Goal: Book appointment/travel/reservation

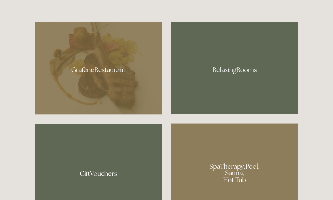
scroll to position [314, 0]
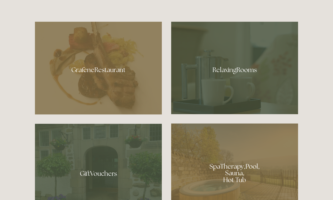
click at [93, 85] on div at bounding box center [98, 68] width 127 height 93
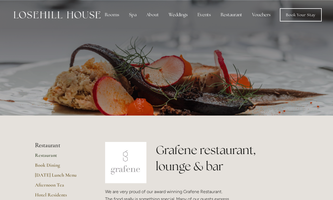
click at [228, 15] on div "Restaurant" at bounding box center [231, 14] width 30 height 11
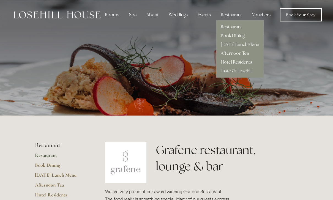
click at [224, 38] on link "Book Dining" at bounding box center [232, 36] width 24 height 6
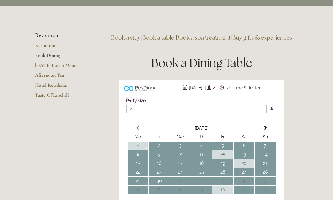
scroll to position [16, 0]
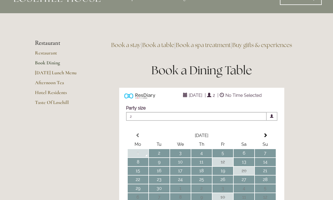
click at [264, 137] on span at bounding box center [265, 135] width 4 height 4
click at [218, 184] on td "24" at bounding box center [222, 179] width 21 height 8
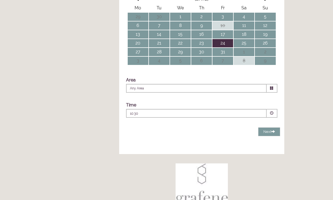
scroll to position [153, 0]
click at [270, 93] on span at bounding box center [271, 88] width 11 height 9
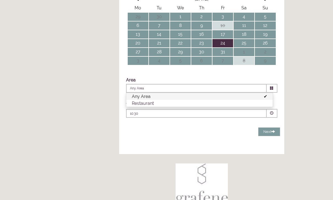
click at [149, 107] on li "Restaurant" at bounding box center [199, 103] width 146 height 7
type input "Restaurant"
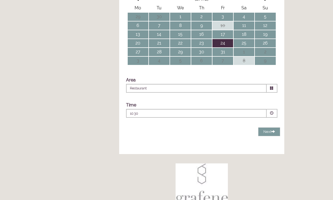
click at [271, 115] on span at bounding box center [272, 113] width 4 height 4
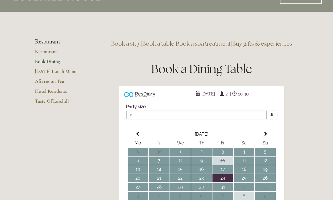
scroll to position [0, 0]
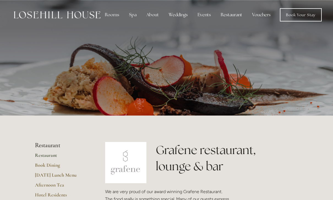
click at [109, 16] on div "Rooms" at bounding box center [111, 14] width 23 height 11
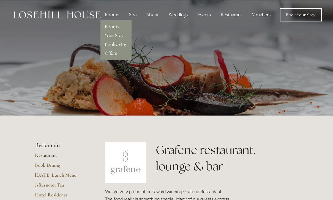
click at [111, 29] on link "Rooms" at bounding box center [112, 27] width 14 height 6
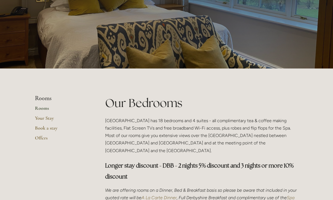
scroll to position [42, 0]
